Goal: Transaction & Acquisition: Book appointment/travel/reservation

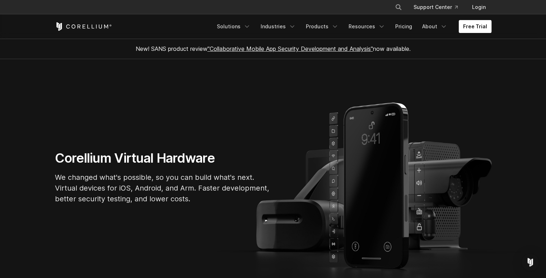
click at [482, 28] on link "Free Trial" at bounding box center [474, 26] width 33 height 13
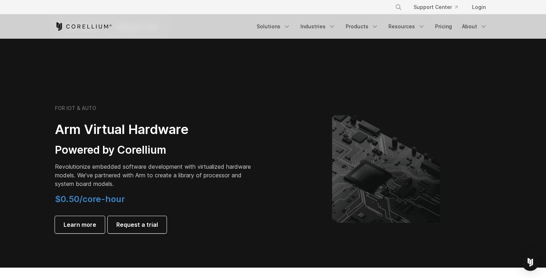
click at [260, 227] on div "FOR IOT & AUTO Arm Virtual Hardware Powered by Corellium Revolutionize embedded…" at bounding box center [160, 169] width 225 height 128
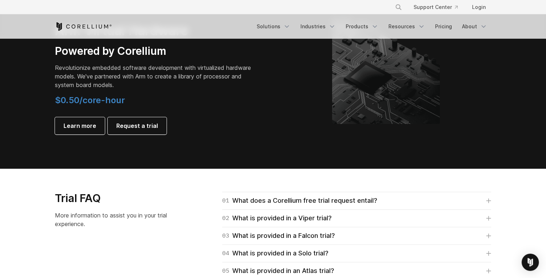
scroll to position [789, 0]
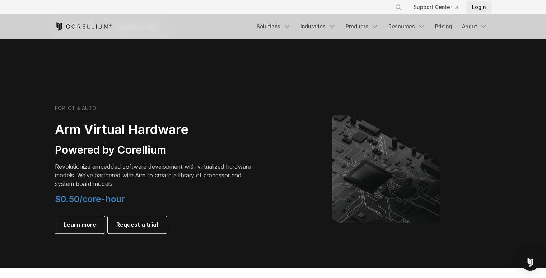
click at [481, 9] on link "Login" at bounding box center [478, 7] width 25 height 13
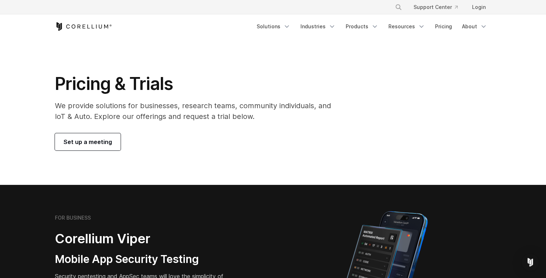
click at [102, 147] on link "Set up a meeting" at bounding box center [88, 141] width 66 height 17
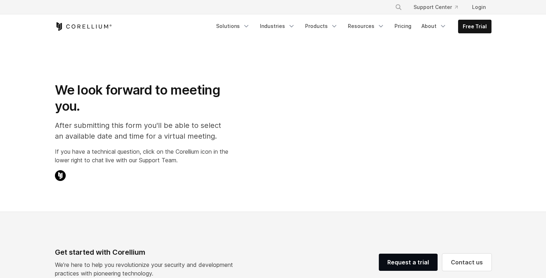
select select "**"
